Goal: Information Seeking & Learning: Learn about a topic

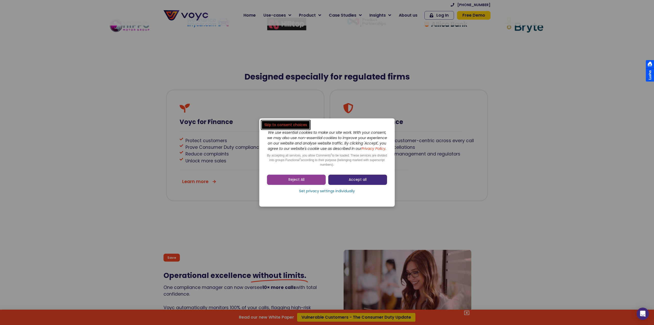
click at [352, 180] on span "Accept all" at bounding box center [358, 179] width 18 height 5
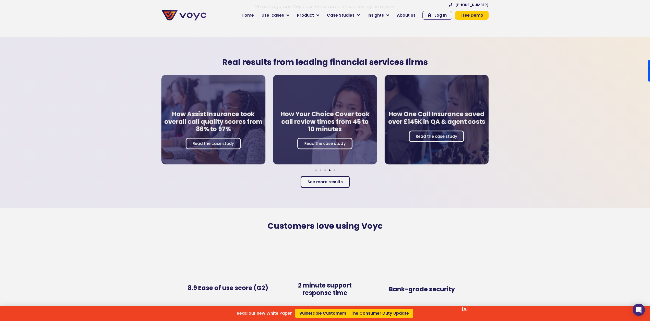
scroll to position [971, 0]
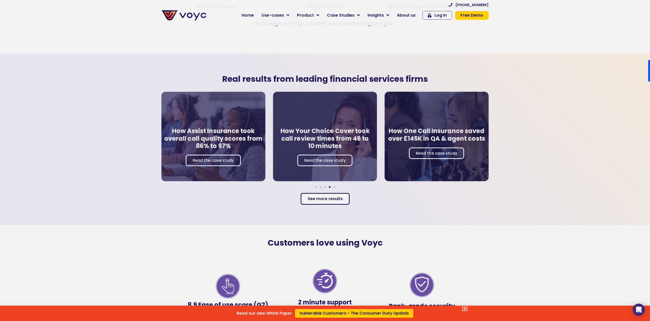
click at [283, 18] on div "Read our new White Paper Vulnerable Customers - The Consumer Duty Update" at bounding box center [325, 160] width 650 height 321
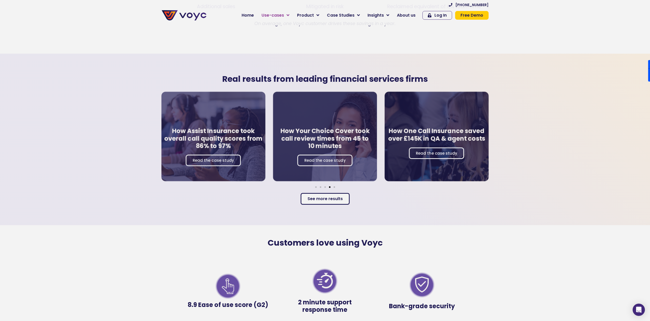
click at [284, 17] on span "Use-cases" at bounding box center [273, 15] width 22 height 6
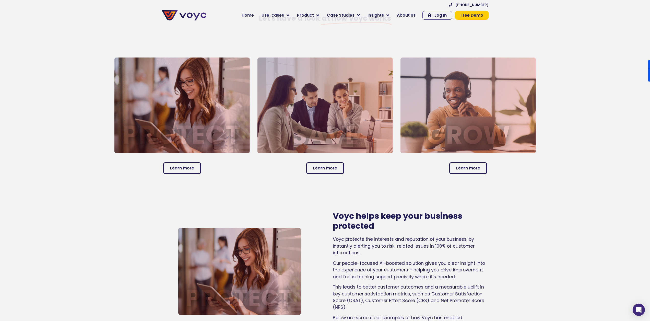
scroll to position [179, 0]
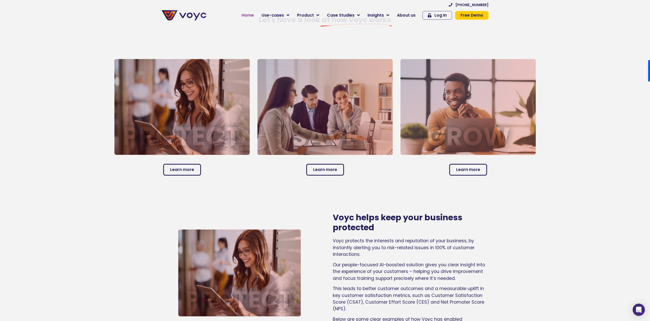
click at [248, 14] on span "Home" at bounding box center [248, 15] width 12 height 6
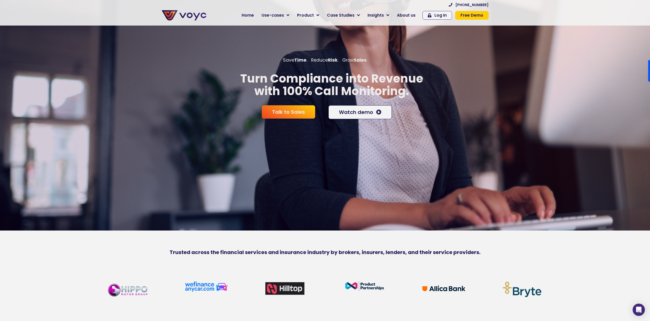
scroll to position [26, 0]
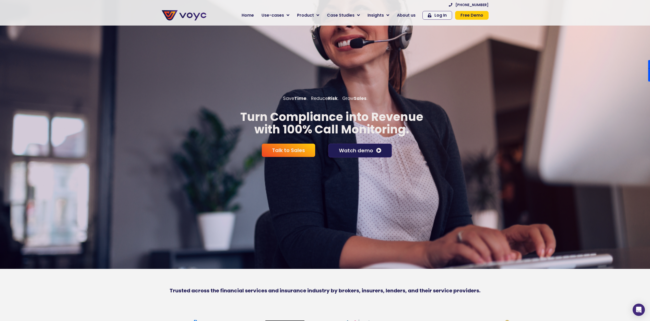
click at [362, 152] on span "Watch demo" at bounding box center [356, 150] width 34 height 5
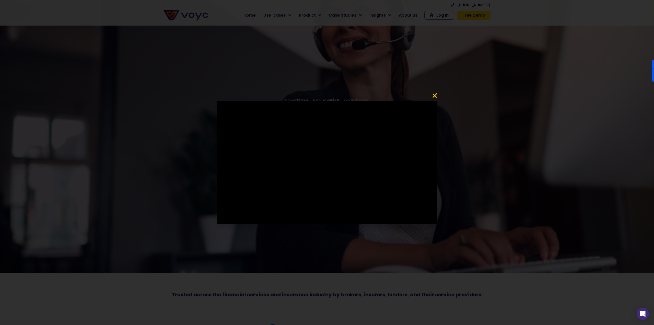
click at [436, 95] on icon "Close" at bounding box center [435, 96] width 6 height 6
